Goal: Obtain resource: Download file/media

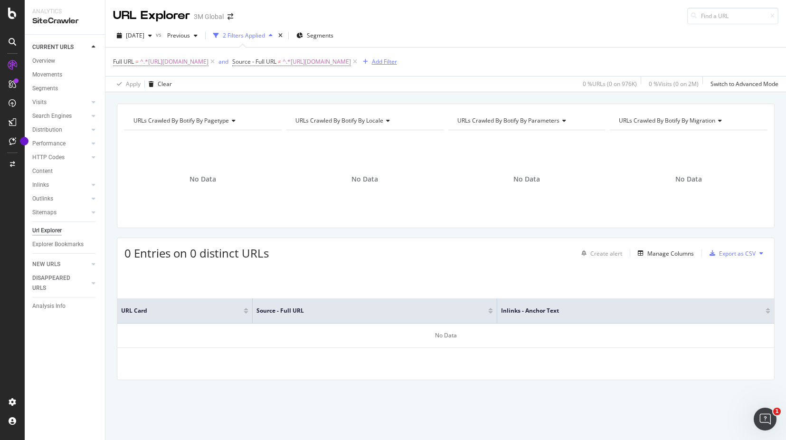
drag, startPoint x: 610, startPoint y: 63, endPoint x: 372, endPoint y: 65, distance: 238.0
click at [359, 63] on icon at bounding box center [355, 61] width 8 height 9
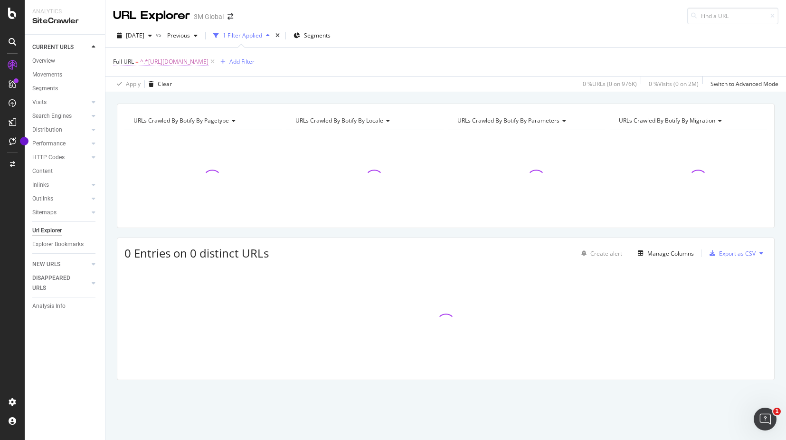
click at [209, 62] on span "^.*[URL][DOMAIN_NAME]" at bounding box center [174, 61] width 68 height 13
click at [217, 62] on icon at bounding box center [213, 61] width 8 height 9
click at [133, 62] on div "Add Filter" at bounding box center [138, 61] width 25 height 8
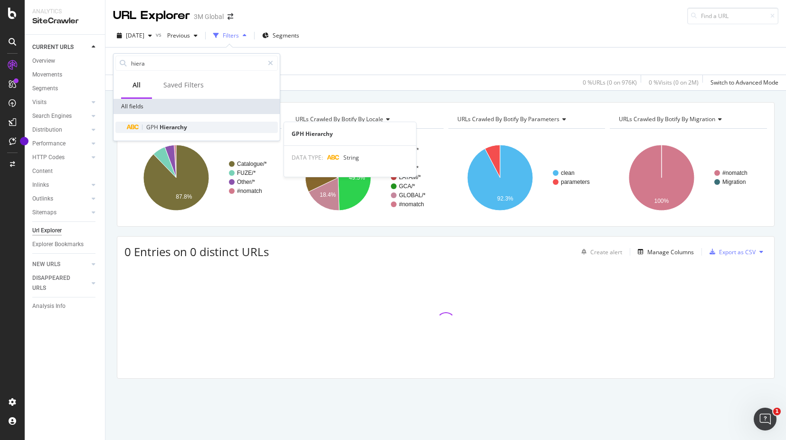
type input "hiera"
click at [171, 126] on span "Hierarchy" at bounding box center [174, 127] width 28 height 8
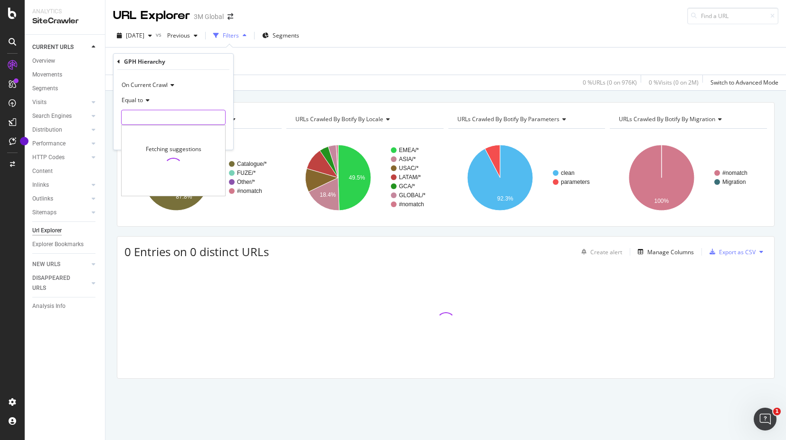
click at [158, 112] on input "text" at bounding box center [174, 117] width 104 height 15
paste input "GPH20351"
type input "GPH20351"
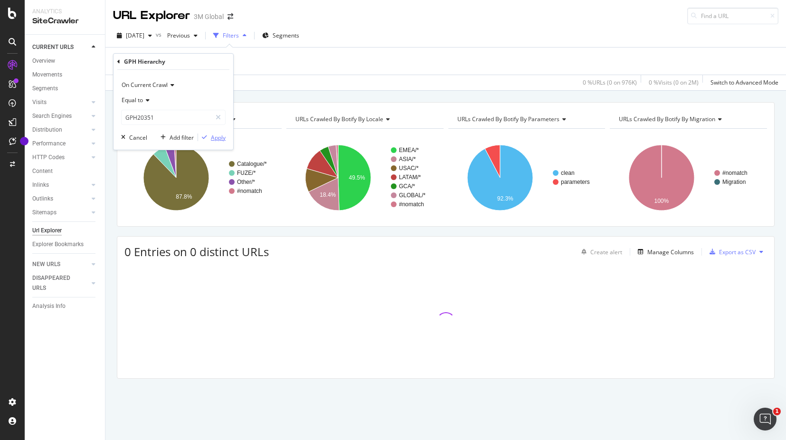
click at [215, 137] on div "Apply" at bounding box center [218, 137] width 15 height 8
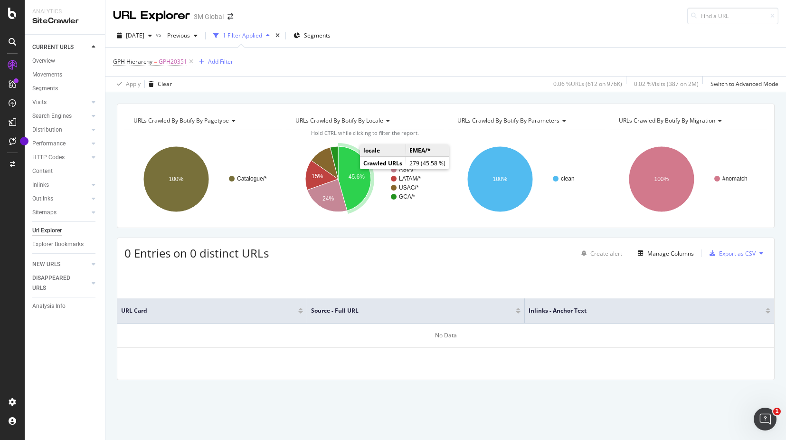
click at [352, 169] on icon "A chart." at bounding box center [354, 178] width 33 height 64
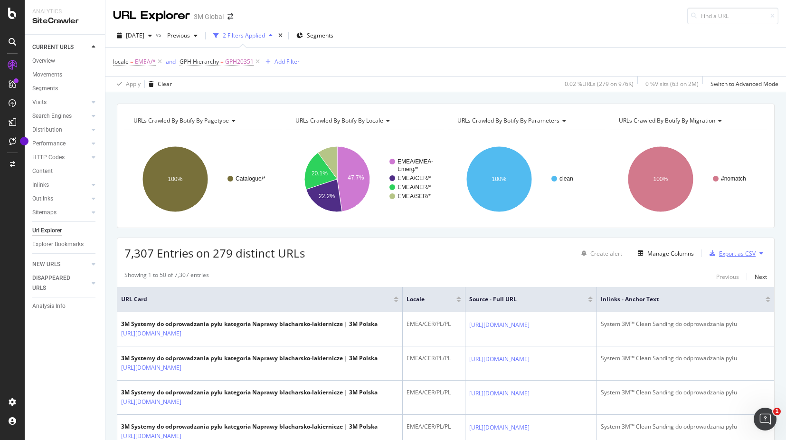
click at [719, 254] on div "Export as CSV" at bounding box center [737, 253] width 37 height 8
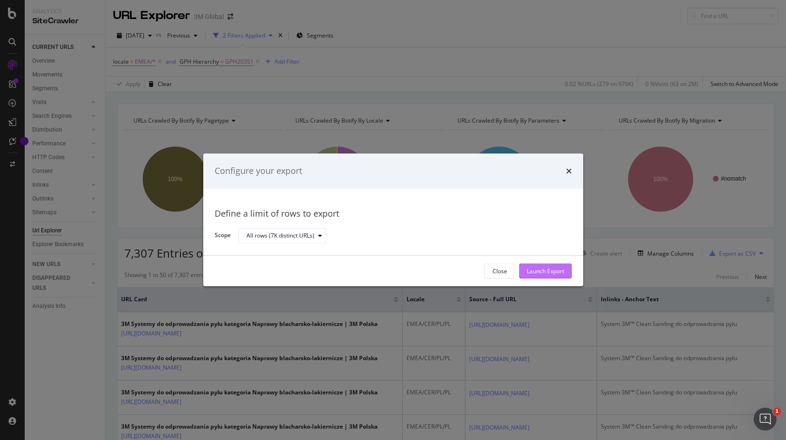
click at [544, 273] on div "Launch Export" at bounding box center [546, 271] width 38 height 8
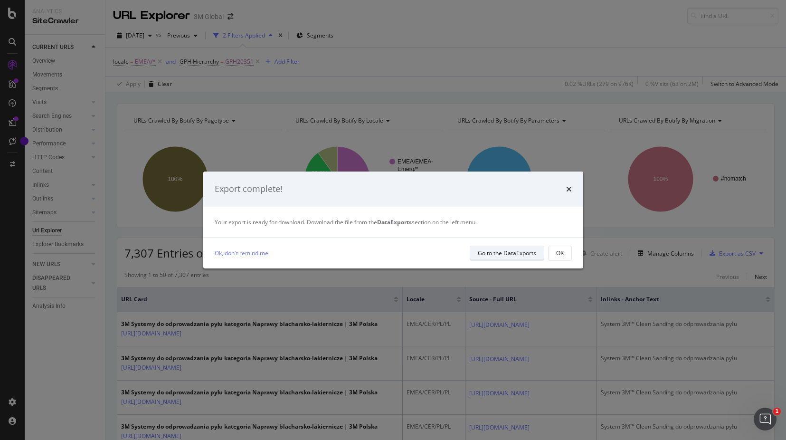
click at [495, 255] on div "Go to the DataExports" at bounding box center [507, 253] width 58 height 8
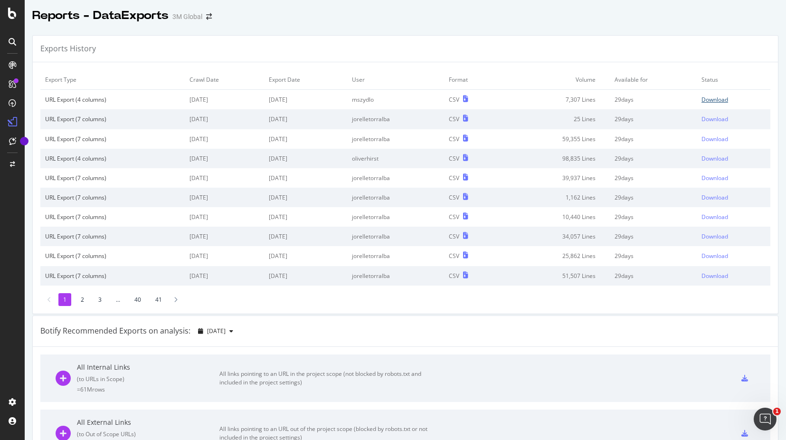
click at [704, 98] on div "Download" at bounding box center [715, 99] width 27 height 8
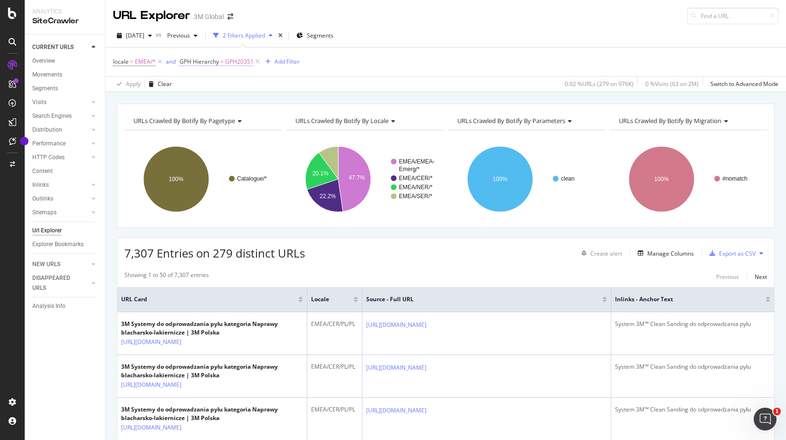
click at [235, 61] on span "GPH20351" at bounding box center [239, 61] width 28 height 13
click at [243, 85] on icon at bounding box center [240, 85] width 7 height 6
click at [321, 59] on div "locale = EMEA/* and GPH Hierarchy = GPH20351 Add Filter" at bounding box center [445, 61] width 665 height 28
click at [256, 62] on icon at bounding box center [258, 61] width 8 height 9
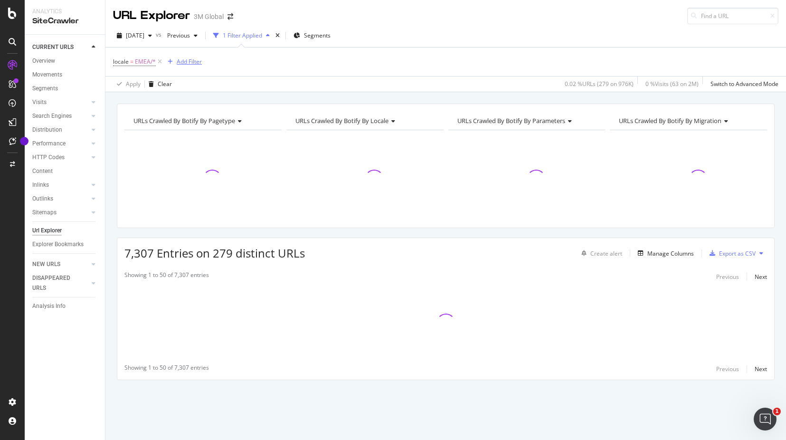
click at [192, 61] on div "Add Filter" at bounding box center [189, 61] width 25 height 8
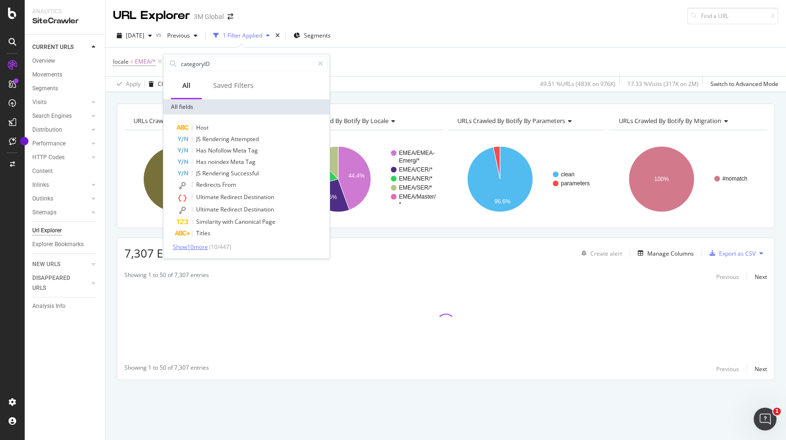
type input "categoryID"
click at [200, 247] on span "Show 10 more" at bounding box center [190, 247] width 35 height 8
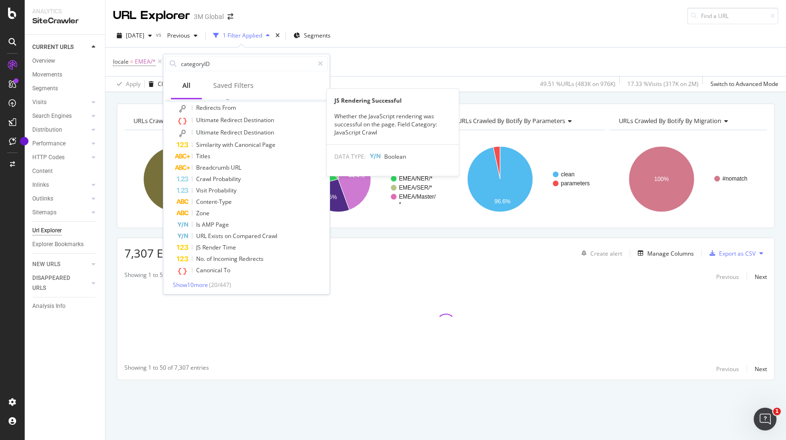
scroll to position [79, 0]
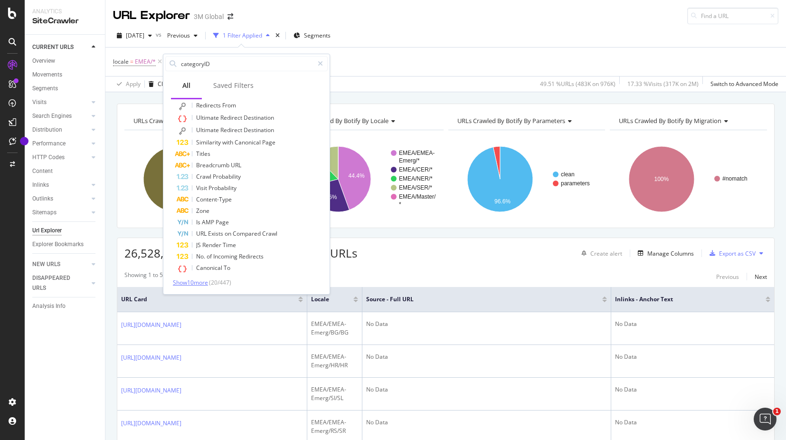
click at [198, 279] on span "Show 10 more" at bounding box center [190, 282] width 35 height 8
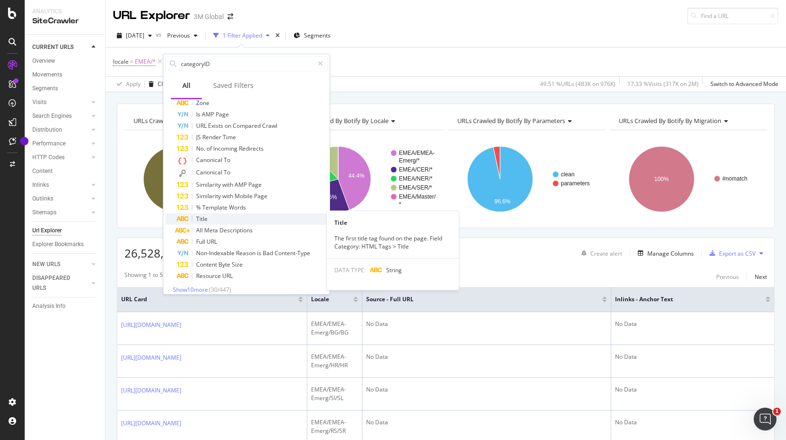
scroll to position [194, 0]
